Goal: Navigation & Orientation: Find specific page/section

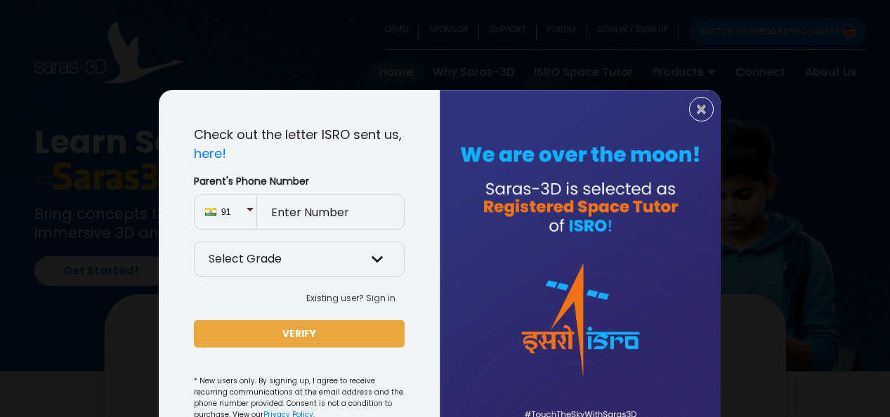
click at [103, 273] on div "× Check out the letter ISRO sent us, here! Parent's Phone Number 91 Select Grad…" at bounding box center [445, 208] width 890 height 417
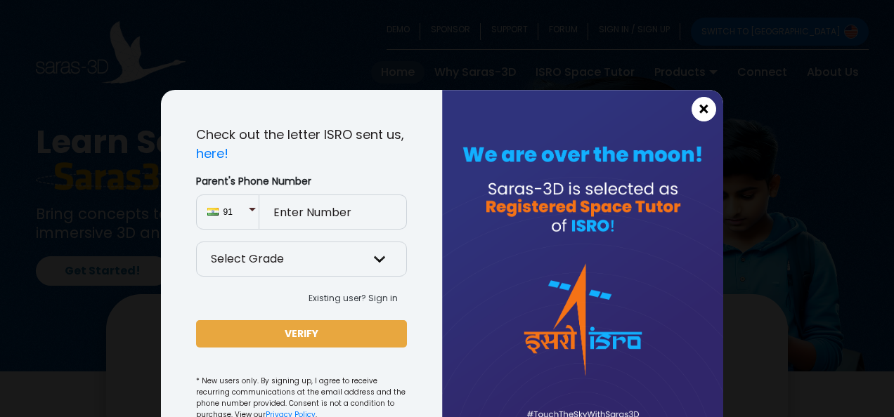
click at [698, 115] on span "×" at bounding box center [704, 110] width 12 height 18
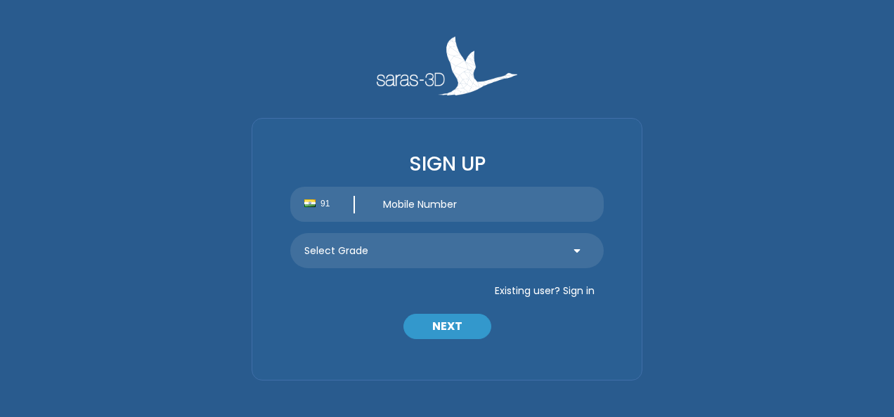
click at [529, 292] on button "Existing user? Sign in" at bounding box center [545, 291] width 118 height 22
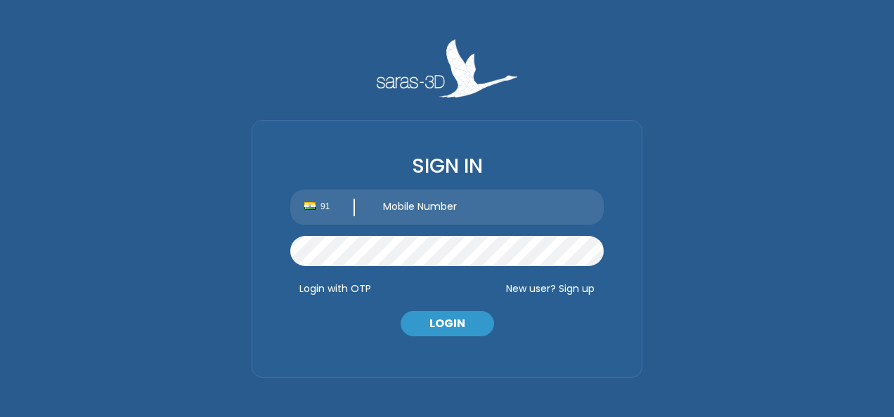
click at [532, 292] on button "New user? Sign up" at bounding box center [550, 289] width 107 height 22
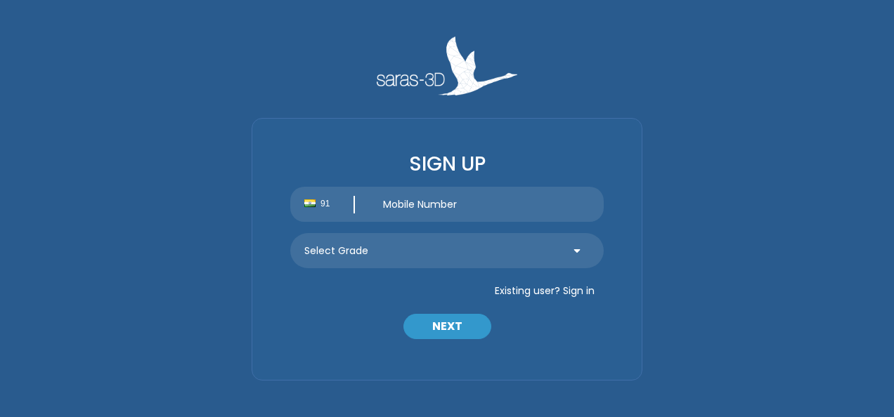
click at [573, 291] on button "Existing user? Sign in" at bounding box center [545, 291] width 118 height 22
